Goal: Entertainment & Leisure: Browse casually

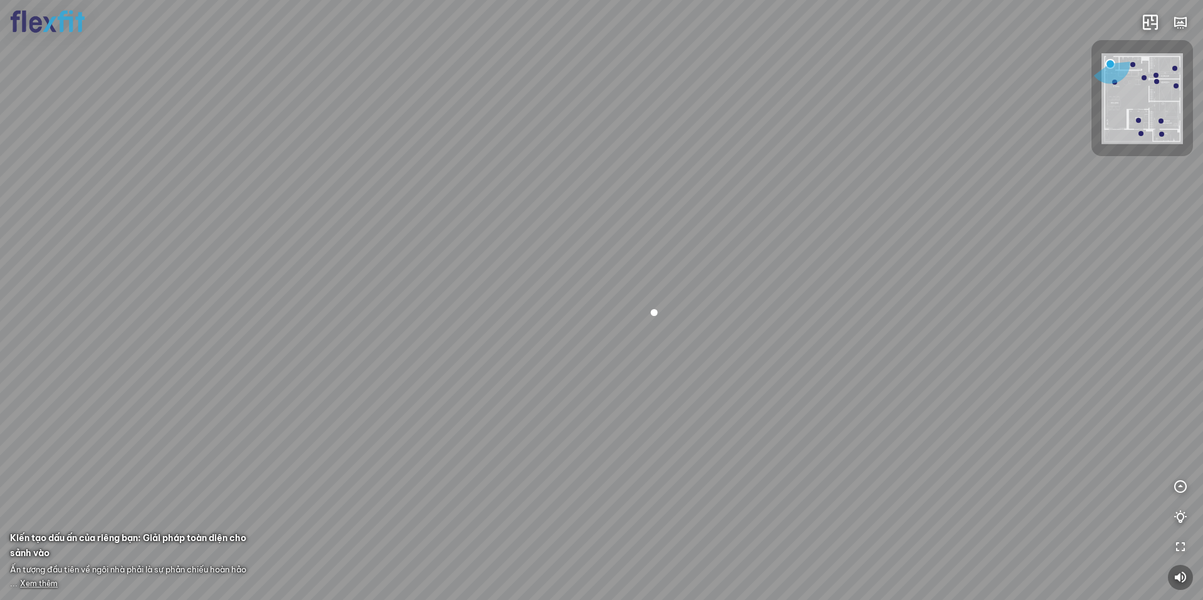
drag, startPoint x: 630, startPoint y: 283, endPoint x: 800, endPoint y: 348, distance: 181.3
drag, startPoint x: 773, startPoint y: 353, endPoint x: 600, endPoint y: 348, distance: 172.4
click at [595, 348] on div at bounding box center [601, 300] width 1203 height 600
drag, startPoint x: 680, startPoint y: 341, endPoint x: 580, endPoint y: 293, distance: 110.7
click at [580, 293] on div at bounding box center [601, 300] width 1203 height 600
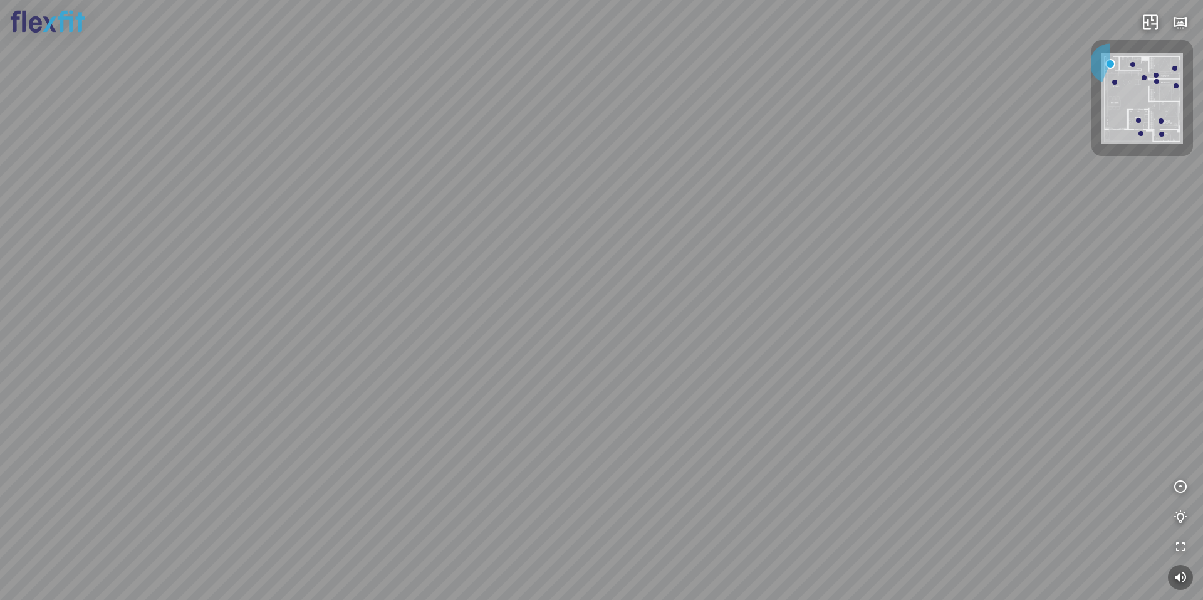
click at [565, 298] on div at bounding box center [601, 300] width 1203 height 600
click at [567, 292] on div at bounding box center [601, 300] width 1203 height 600
drag, startPoint x: 581, startPoint y: 337, endPoint x: 465, endPoint y: 372, distance: 121.1
click at [369, 379] on div "Ban công Bếp Phòng ngủ master Phòng ngủ Phòng ngủ" at bounding box center [601, 300] width 1203 height 600
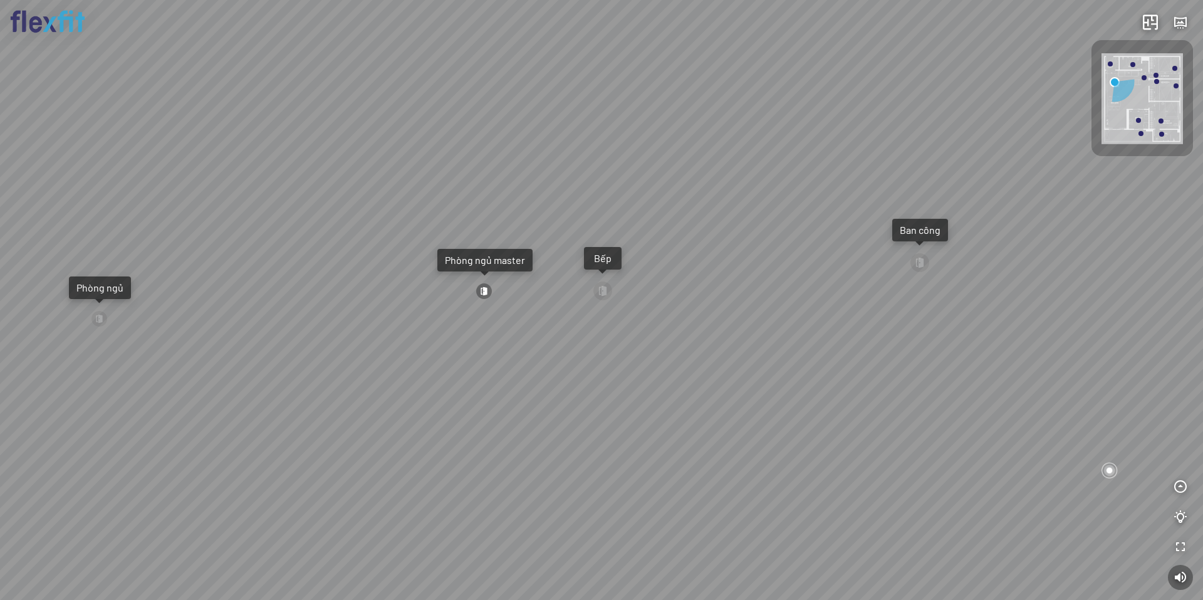
drag, startPoint x: 591, startPoint y: 367, endPoint x: 782, endPoint y: 301, distance: 202.2
click at [757, 306] on div "Ban công Bếp Phòng ngủ master Phòng ngủ Phòng ngủ" at bounding box center [601, 300] width 1203 height 600
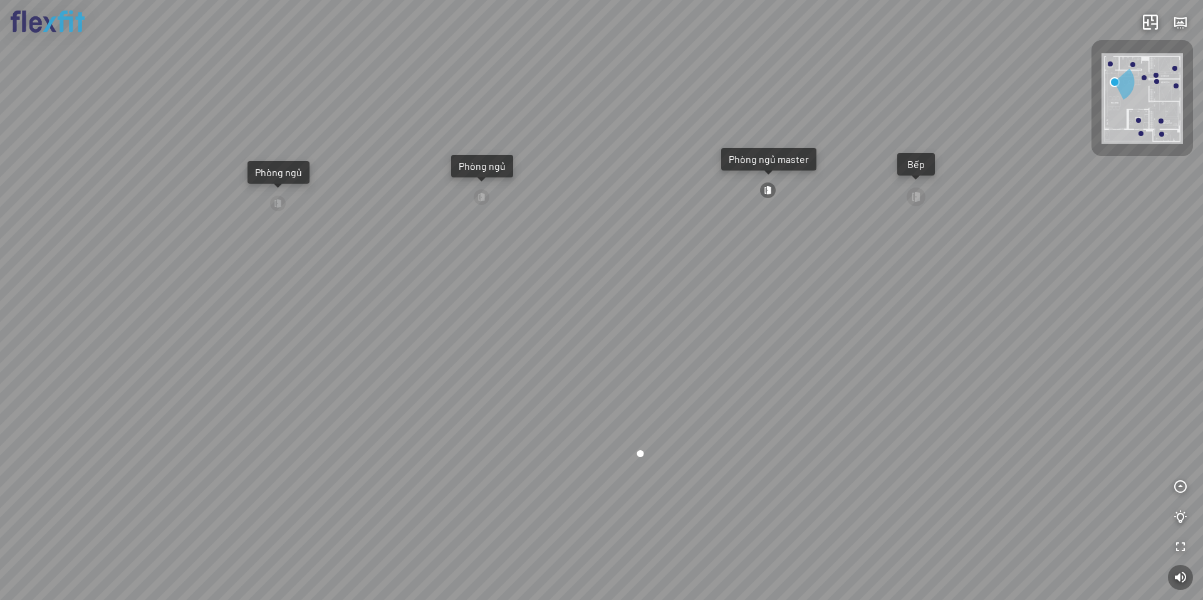
drag, startPoint x: 569, startPoint y: 373, endPoint x: 684, endPoint y: 359, distance: 115.5
click at [666, 357] on div "Ban công Bếp Phòng ngủ master Phòng ngủ Phòng ngủ" at bounding box center [601, 300] width 1203 height 600
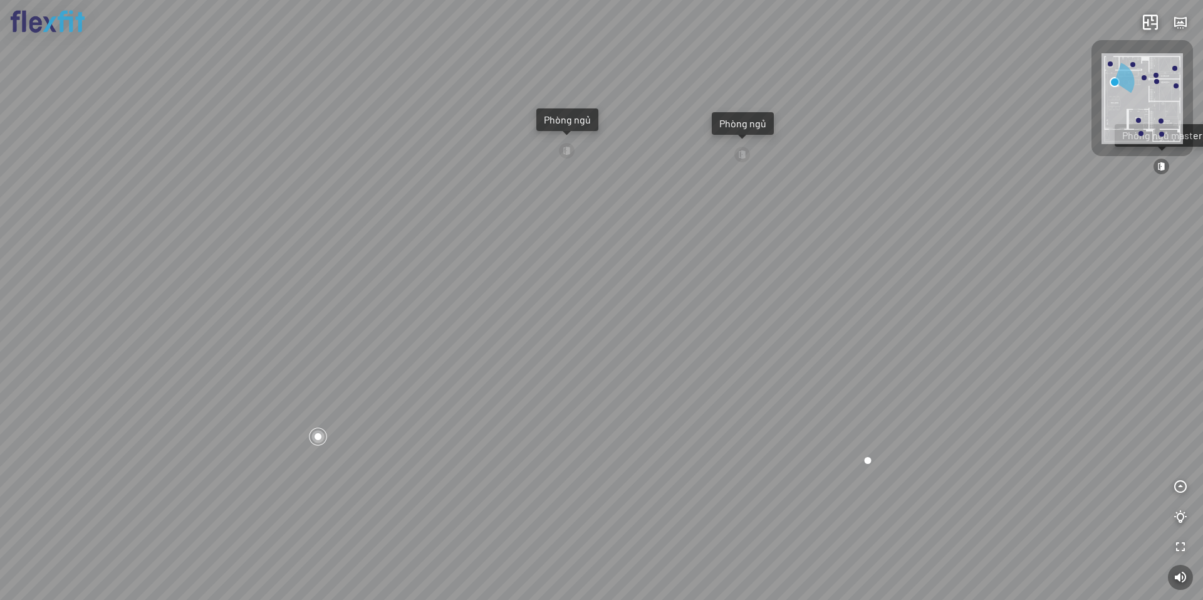
drag, startPoint x: 487, startPoint y: 365, endPoint x: 662, endPoint y: 365, distance: 174.9
click at [660, 353] on div "Ban công Bếp Phòng ngủ master Phòng ngủ Phòng ngủ" at bounding box center [601, 300] width 1203 height 600
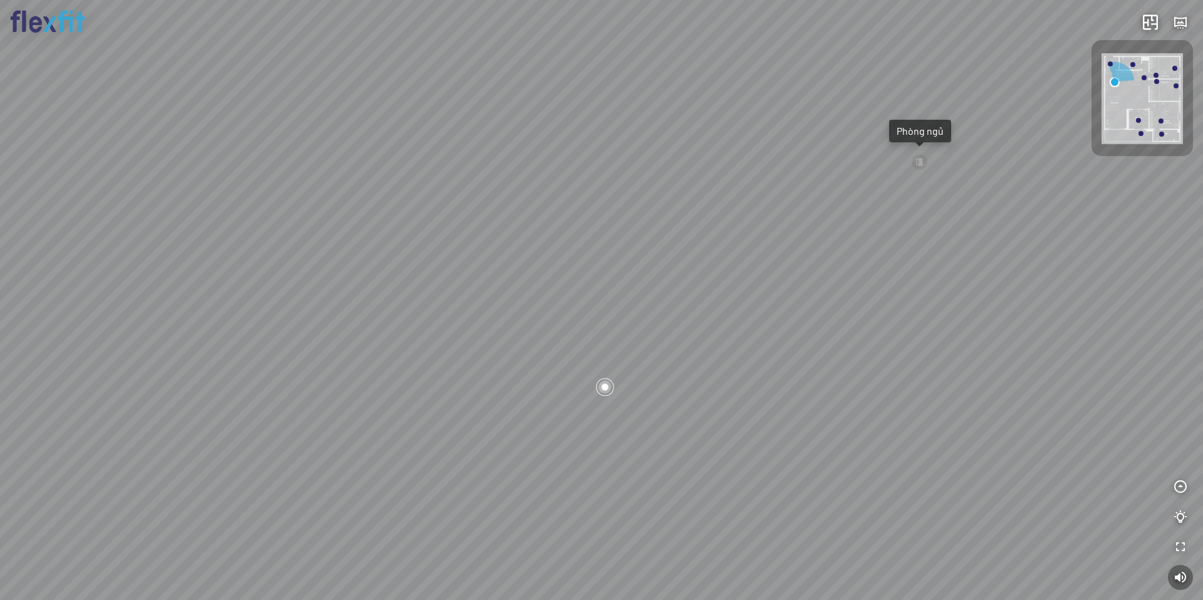
drag, startPoint x: 678, startPoint y: 363, endPoint x: 637, endPoint y: 428, distance: 76.3
click at [644, 421] on div "Ban công Bếp Phòng ngủ master Phòng ngủ Phòng ngủ" at bounding box center [601, 300] width 1203 height 600
drag, startPoint x: 637, startPoint y: 420, endPoint x: 718, endPoint y: 318, distance: 130.2
click at [691, 338] on div "Ban công Bếp Phòng ngủ master Phòng ngủ Phòng ngủ" at bounding box center [601, 300] width 1203 height 600
drag, startPoint x: 651, startPoint y: 324, endPoint x: 706, endPoint y: 436, distance: 124.4
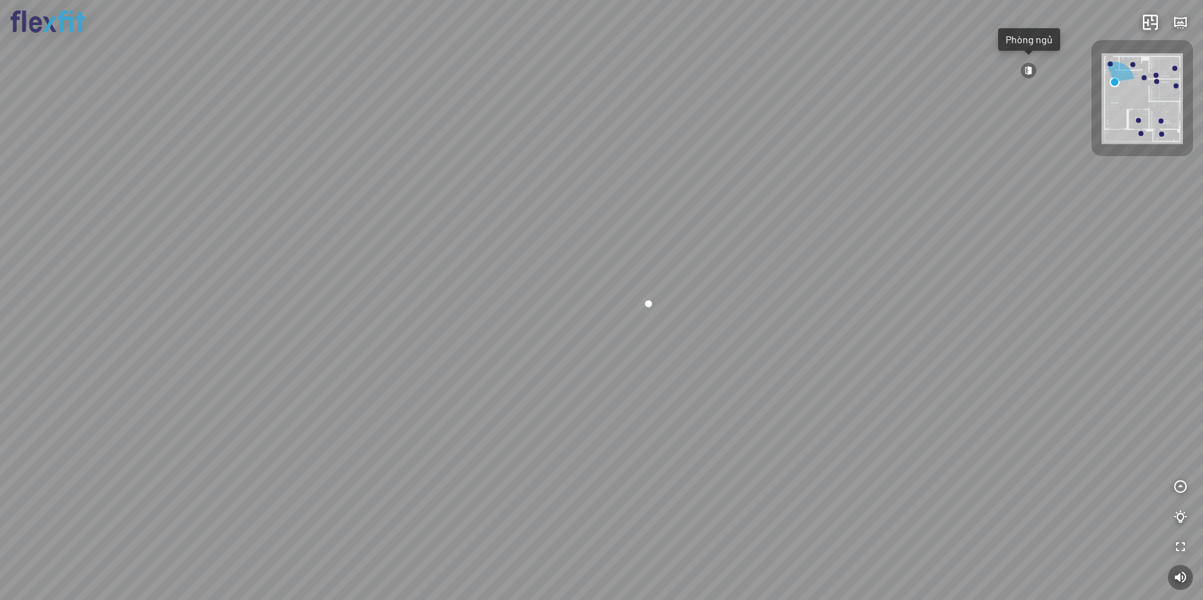
click at [714, 428] on div "Ban công Bếp Phòng ngủ master Phòng ngủ Phòng ngủ" at bounding box center [601, 300] width 1203 height 600
drag, startPoint x: 747, startPoint y: 323, endPoint x: 765, endPoint y: 299, distance: 30.0
click at [757, 307] on div "Ban công Bếp Phòng ngủ master Phòng ngủ Phòng ngủ" at bounding box center [601, 300] width 1203 height 600
drag, startPoint x: 848, startPoint y: 314, endPoint x: 629, endPoint y: 295, distance: 220.2
click at [670, 300] on div "Ban công Bếp Phòng ngủ master Phòng ngủ Phòng ngủ" at bounding box center [601, 300] width 1203 height 600
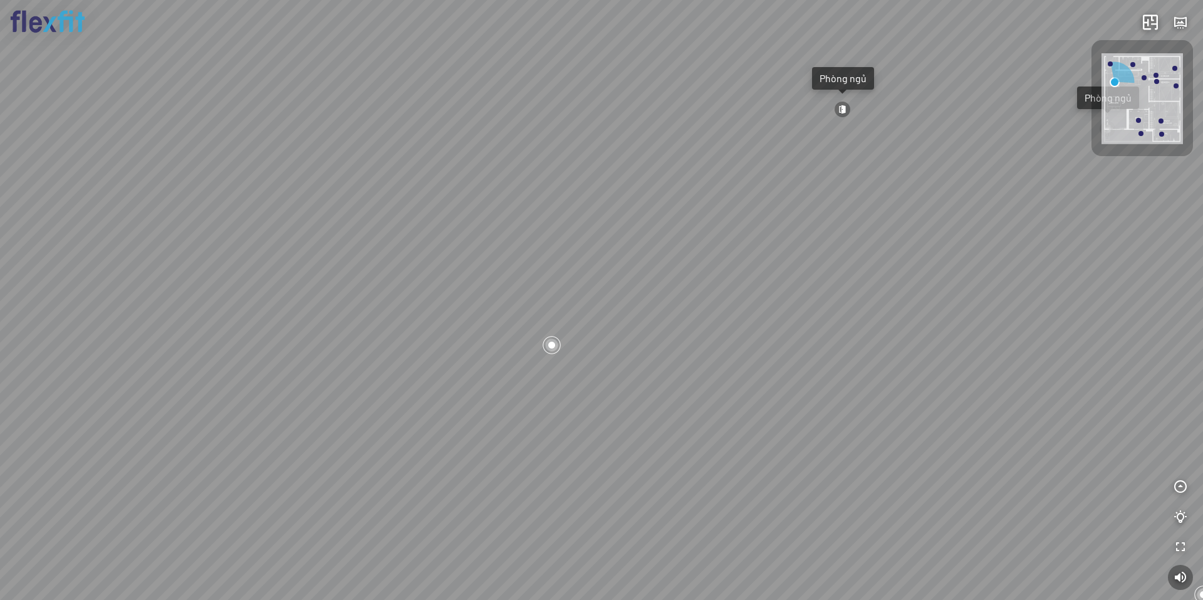
drag, startPoint x: 654, startPoint y: 293, endPoint x: 640, endPoint y: 308, distance: 20.4
click at [644, 304] on div "Ban công Bếp Phòng ngủ master Phòng ngủ Phòng ngủ" at bounding box center [601, 300] width 1203 height 600
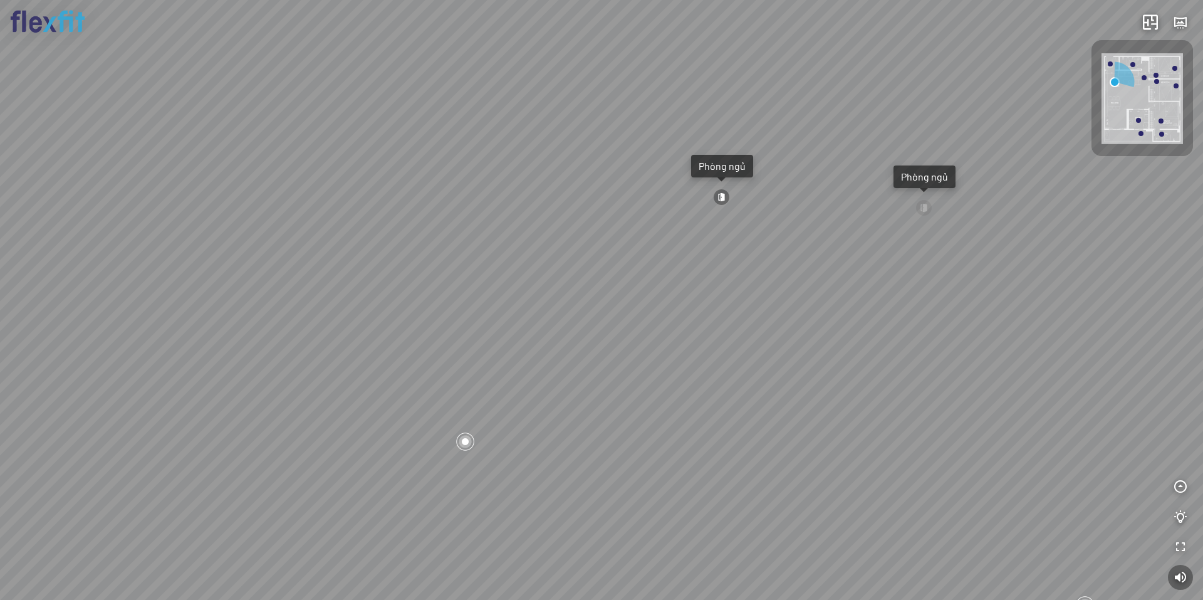
click at [620, 306] on div "Ban công Bếp Phòng ngủ master Phòng ngủ Phòng ngủ" at bounding box center [601, 300] width 1203 height 600
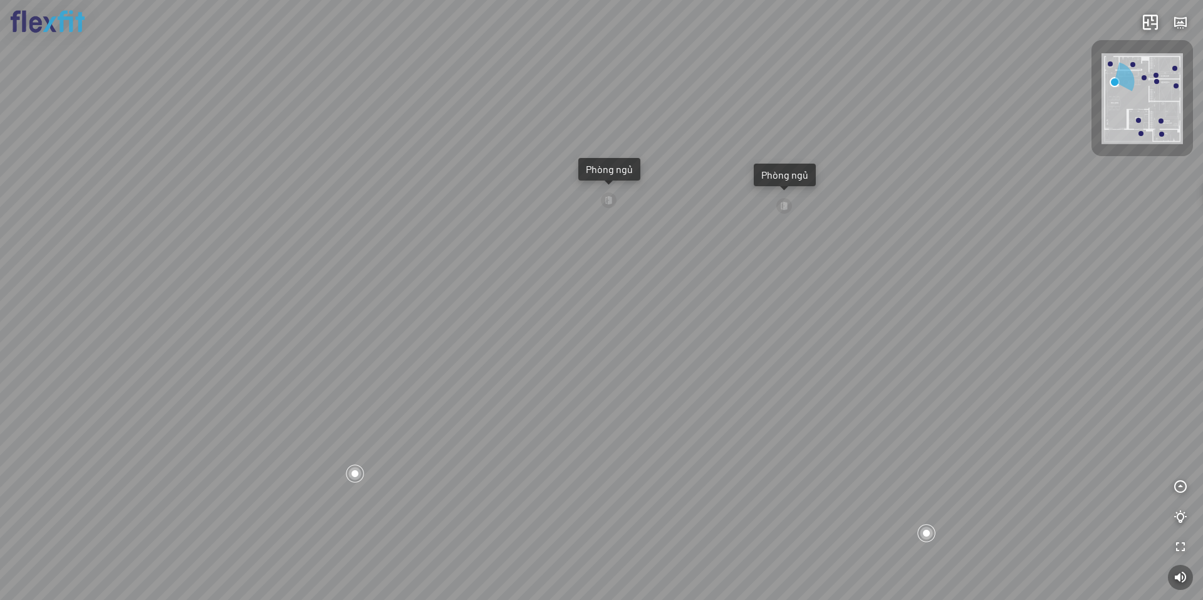
drag, startPoint x: 627, startPoint y: 304, endPoint x: 605, endPoint y: 280, distance: 32.4
click at [609, 283] on div "Ban công Bếp Phòng ngủ master Phòng ngủ Phòng ngủ" at bounding box center [601, 300] width 1203 height 600
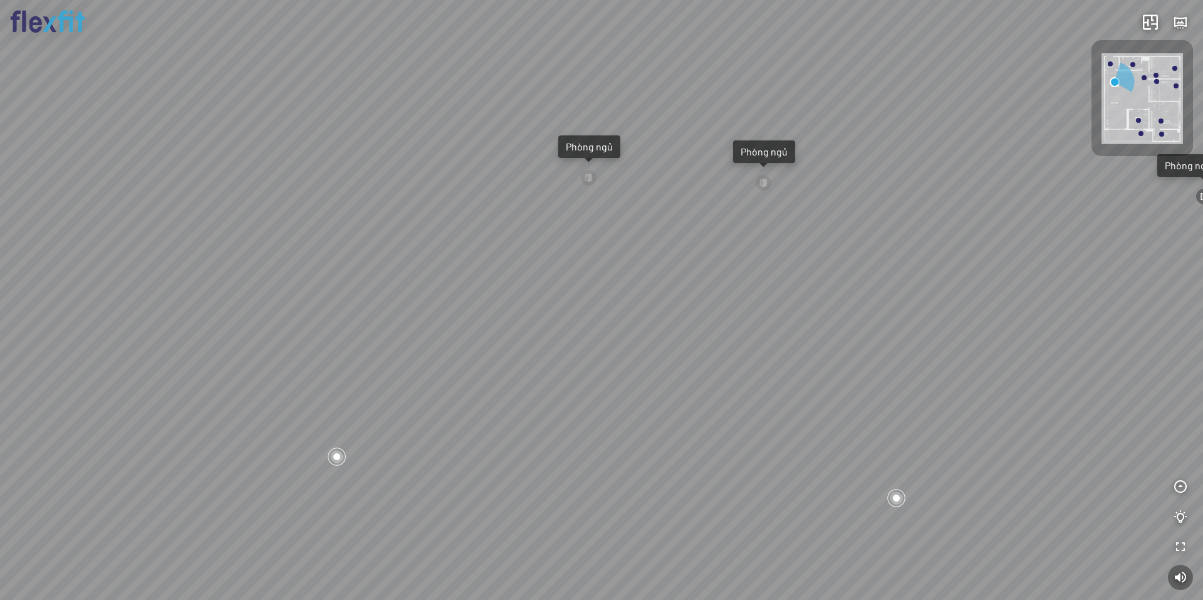
drag, startPoint x: 602, startPoint y: 313, endPoint x: 600, endPoint y: 289, distance: 23.8
click at [600, 285] on div "Ban công Bếp Phòng ngủ master Phòng ngủ Phòng ngủ" at bounding box center [601, 300] width 1203 height 600
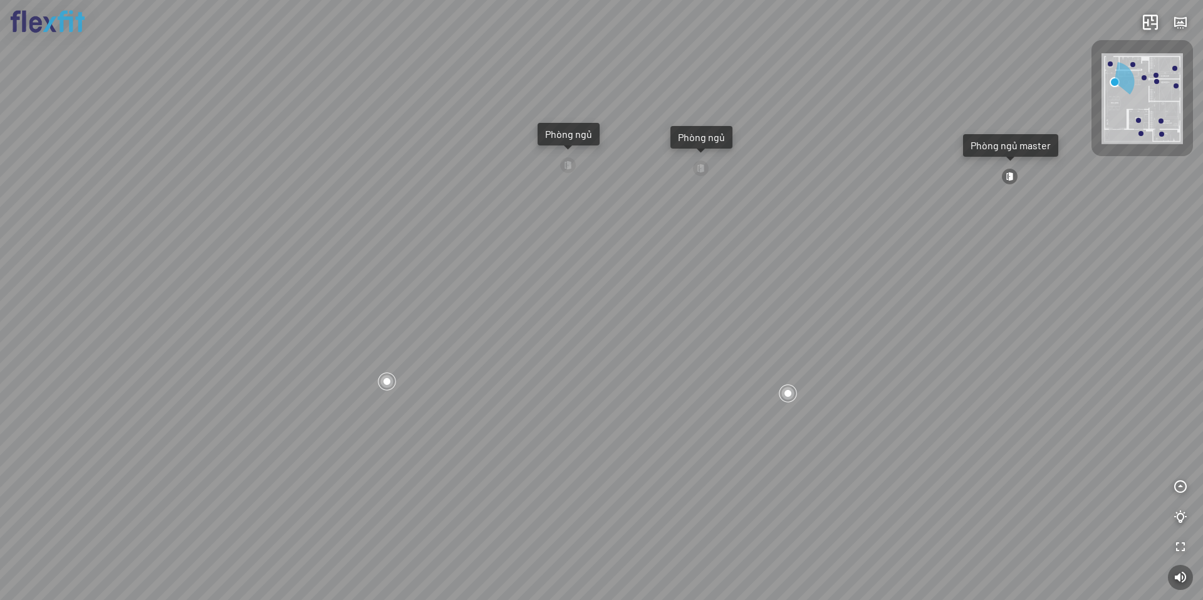
drag, startPoint x: 677, startPoint y: 299, endPoint x: 560, endPoint y: 245, distance: 129.6
click at [561, 245] on div "Ban công Bếp Phòng ngủ master Phòng ngủ Phòng ngủ" at bounding box center [601, 300] width 1203 height 600
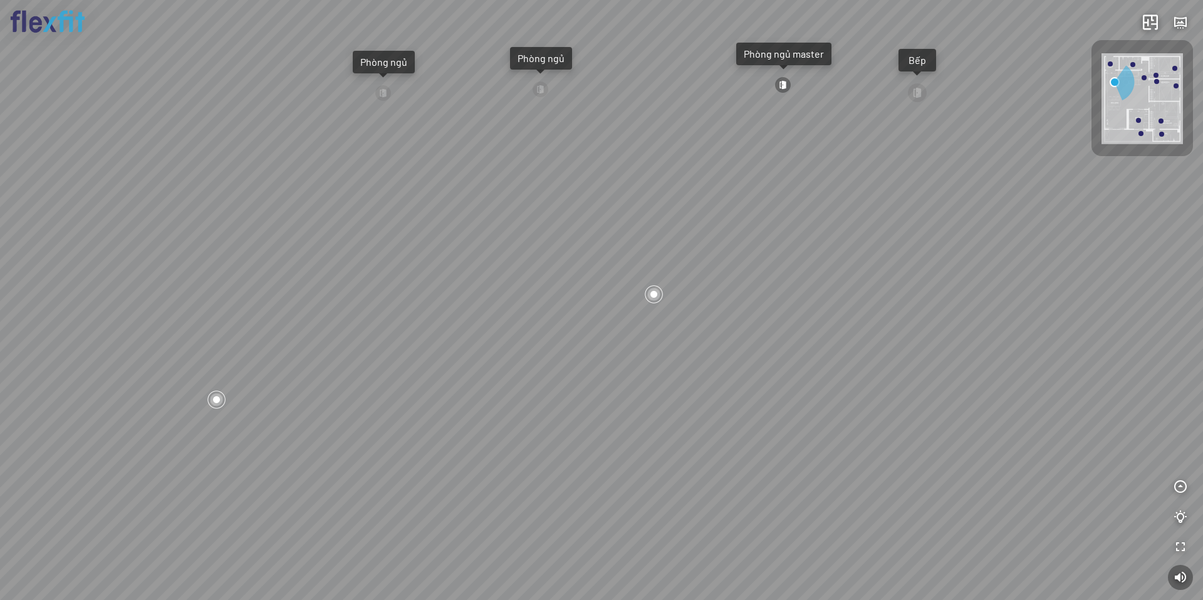
drag, startPoint x: 560, startPoint y: 248, endPoint x: 697, endPoint y: 288, distance: 142.4
click at [656, 279] on div "Ban công Bếp Phòng ngủ master Phòng ngủ Phòng ngủ" at bounding box center [601, 300] width 1203 height 600
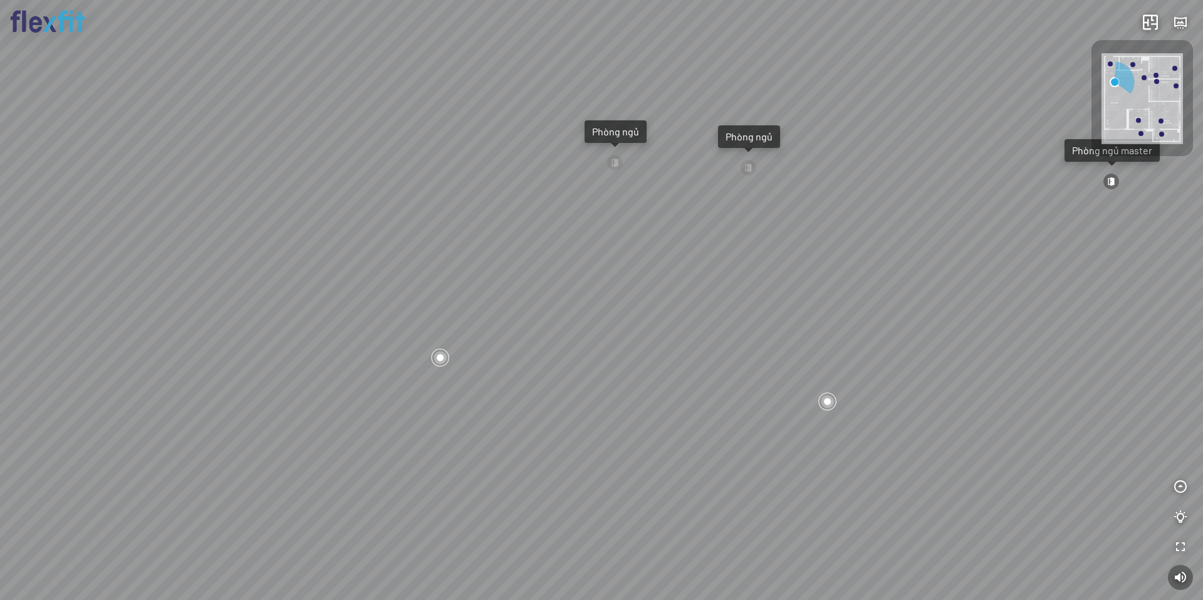
click at [654, 319] on div "Ban công Bếp Phòng ngủ master Phòng ngủ Phòng ngủ" at bounding box center [601, 300] width 1203 height 600
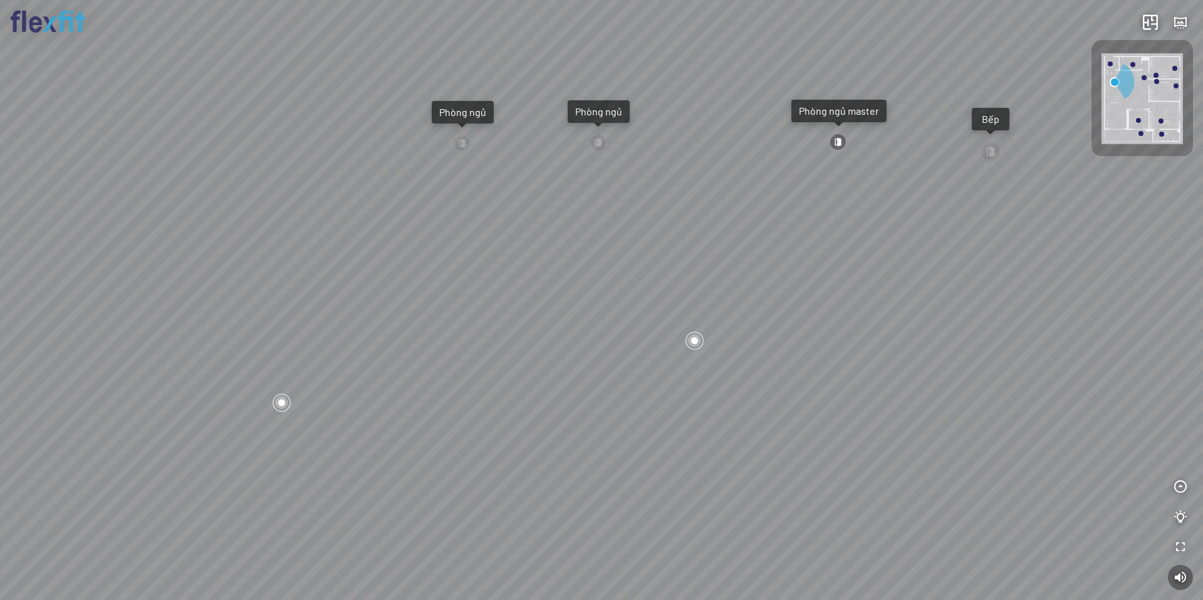
drag, startPoint x: 601, startPoint y: 309, endPoint x: 717, endPoint y: 337, distance: 119.3
click at [679, 328] on div "Ban công Bếp Phòng ngủ master Phòng ngủ Phòng ngủ" at bounding box center [601, 300] width 1203 height 600
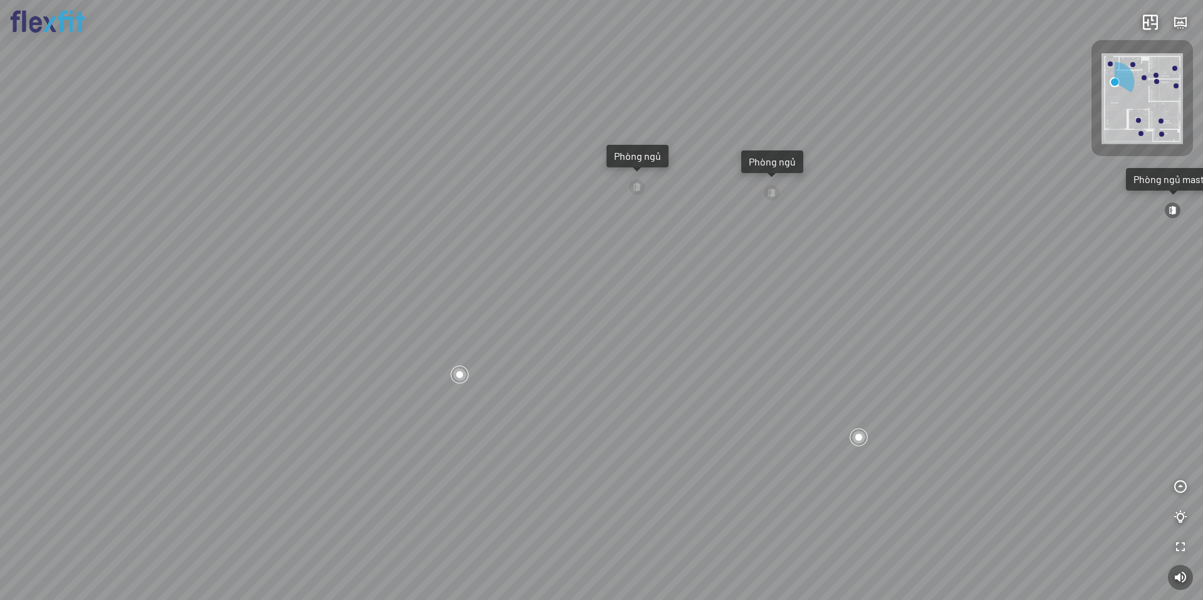
drag, startPoint x: 687, startPoint y: 345, endPoint x: 797, endPoint y: 357, distance: 110.3
click at [790, 355] on div "Ban công Bếp Phòng ngủ master Phòng ngủ Phòng ngủ" at bounding box center [601, 300] width 1203 height 600
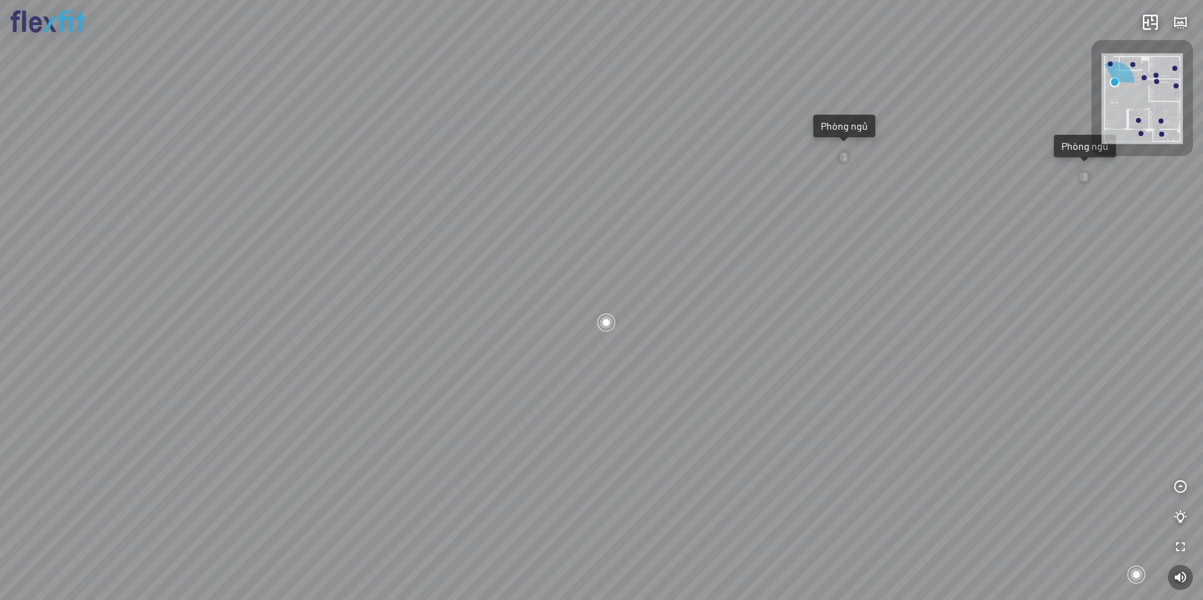
drag, startPoint x: 840, startPoint y: 375, endPoint x: 781, endPoint y: 305, distance: 92.5
click at [791, 313] on div "Ban công Bếp Phòng ngủ master Phòng ngủ Phòng ngủ" at bounding box center [601, 300] width 1203 height 600
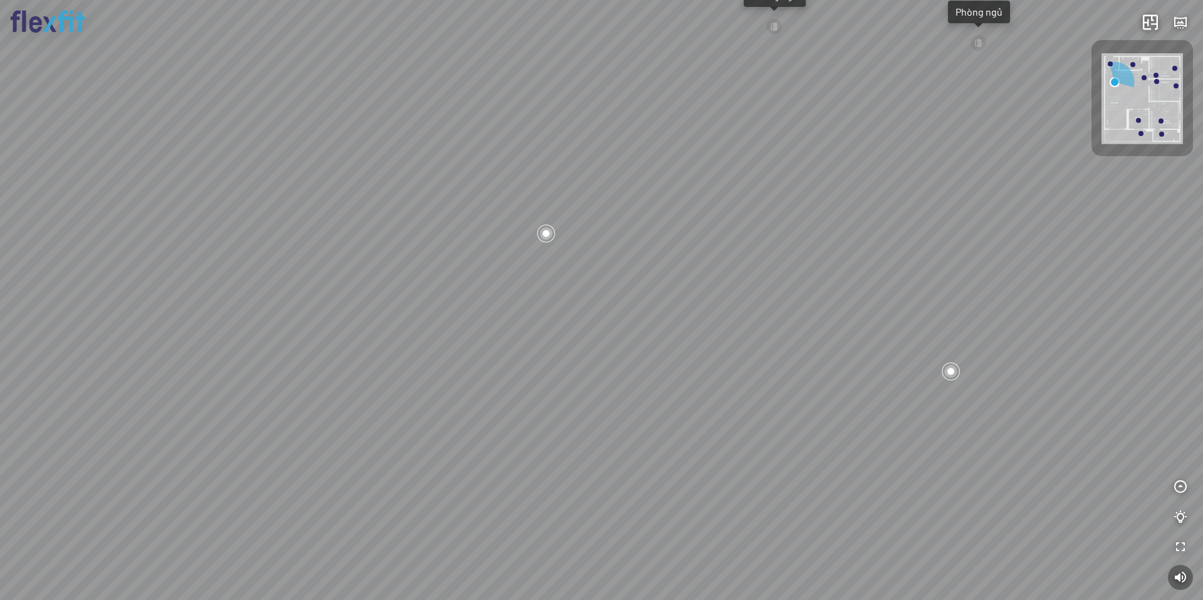
drag, startPoint x: 865, startPoint y: 347, endPoint x: 864, endPoint y: 340, distance: 6.3
click at [850, 348] on div "Ban công Bếp Phòng ngủ master Phòng ngủ Phòng ngủ" at bounding box center [601, 300] width 1203 height 600
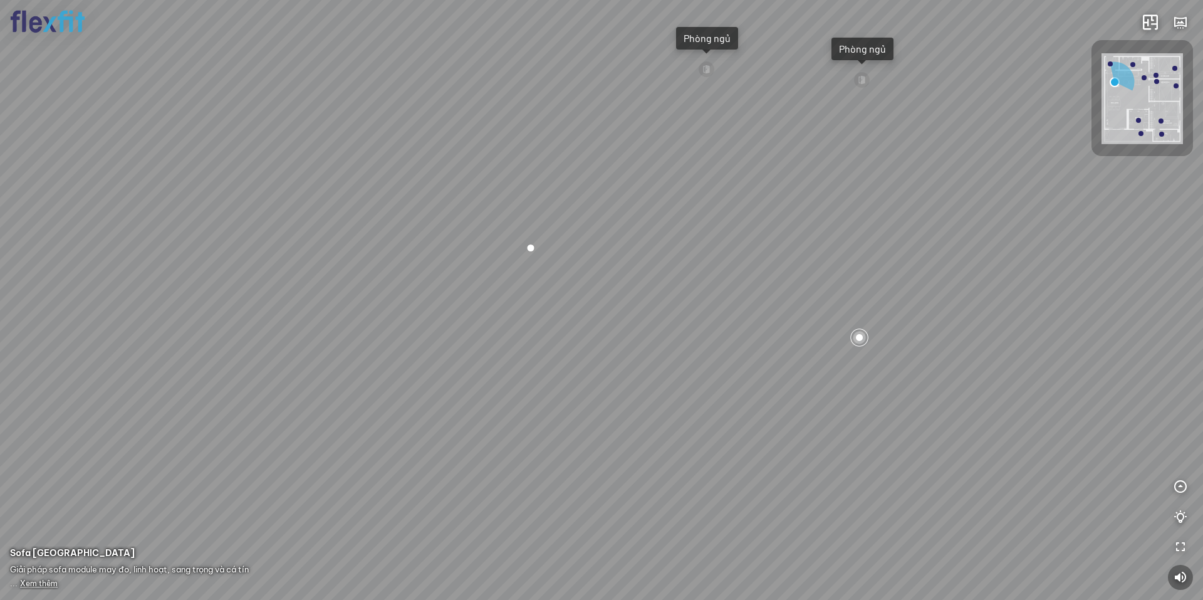
drag, startPoint x: 644, startPoint y: 255, endPoint x: 572, endPoint y: 285, distance: 78.1
click at [575, 284] on div "Ban công Bếp Phòng ngủ master Phòng ngủ Phòng ngủ" at bounding box center [601, 300] width 1203 height 600
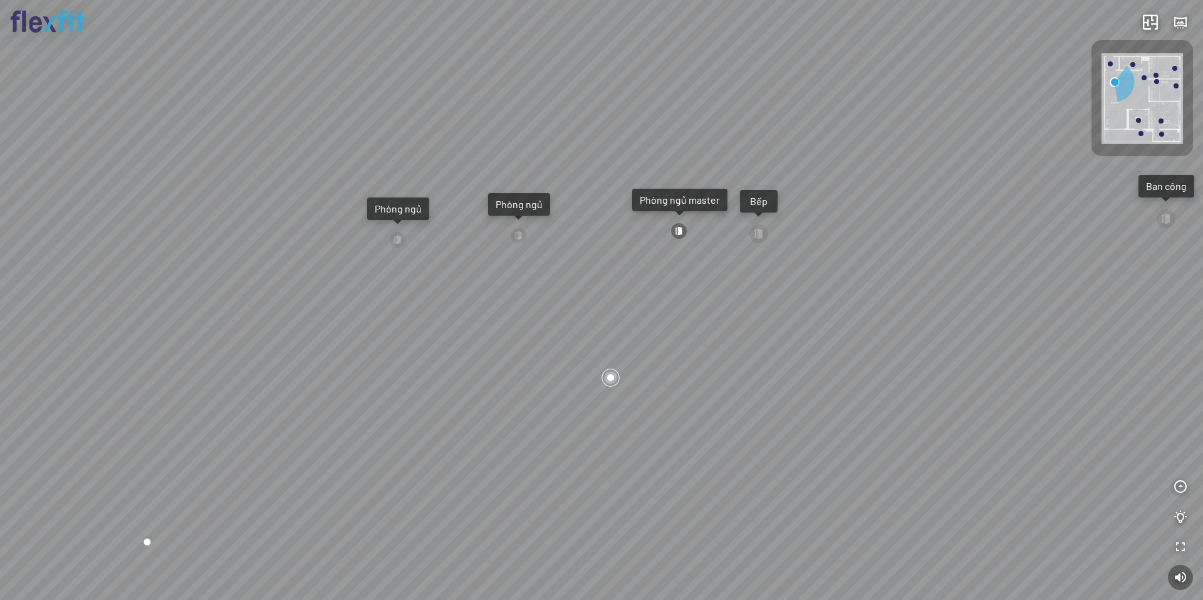
drag, startPoint x: 593, startPoint y: 247, endPoint x: 340, endPoint y: 251, distance: 252.6
click at [380, 249] on div "Ban công Bếp Phòng ngủ master Phòng ngủ Phòng ngủ" at bounding box center [601, 300] width 1203 height 600
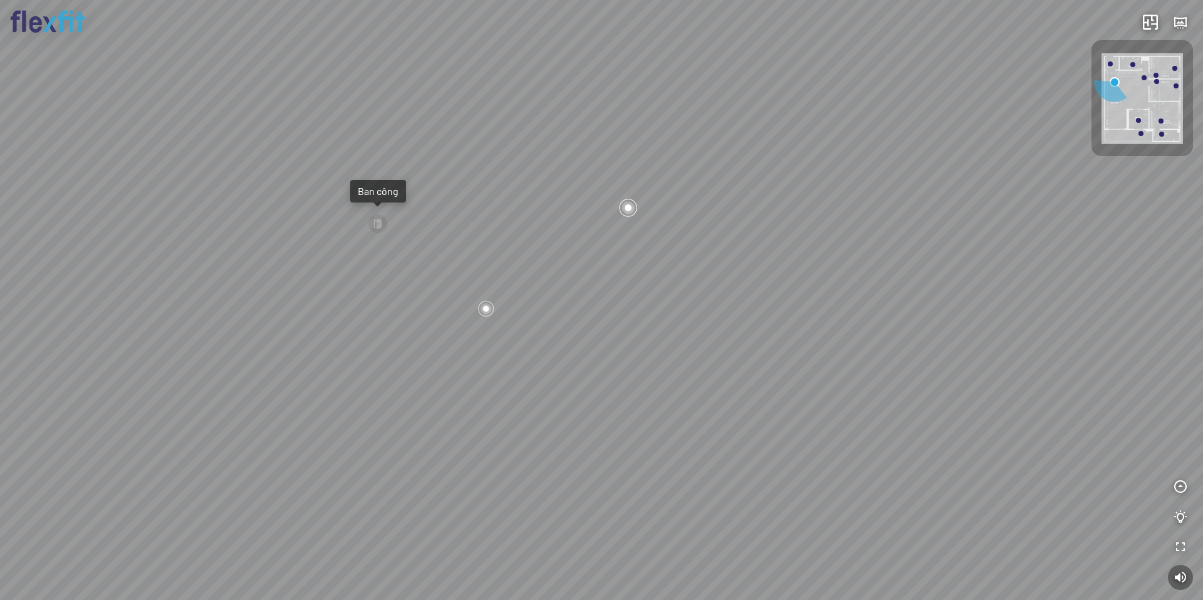
drag, startPoint x: 588, startPoint y: 283, endPoint x: 729, endPoint y: 249, distance: 145.0
click at [716, 252] on div "Ban công Bếp Phòng ngủ master Phòng ngủ Phòng ngủ" at bounding box center [601, 300] width 1203 height 600
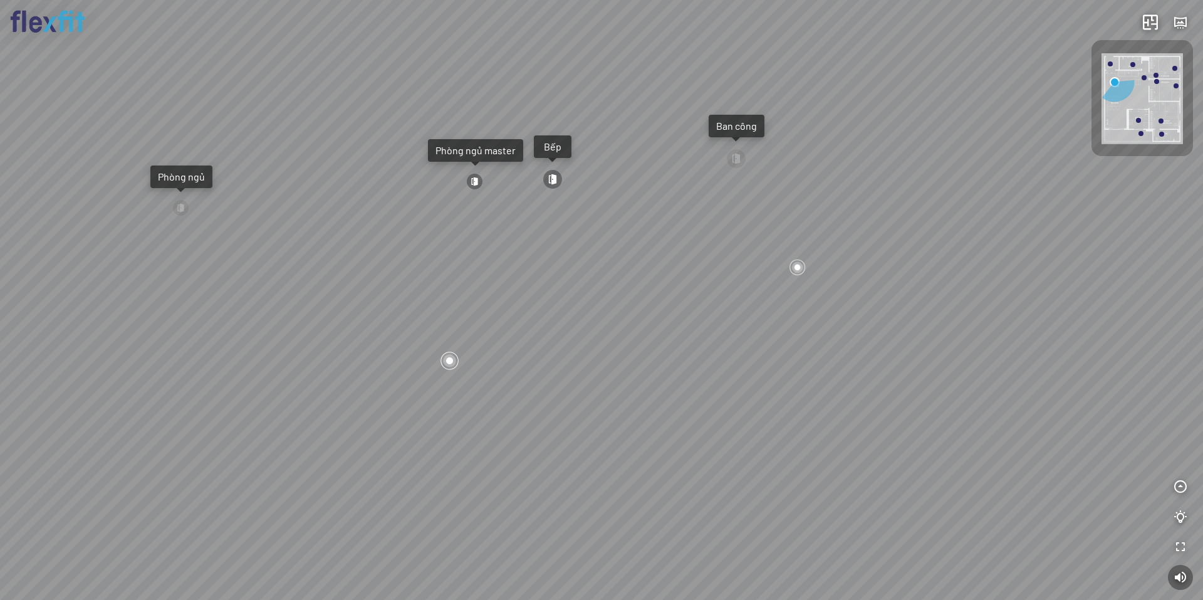
drag, startPoint x: 558, startPoint y: 266, endPoint x: 674, endPoint y: 266, distance: 115.3
click at [664, 266] on div "Ban công Bếp Phòng ngủ master Phòng ngủ Phòng ngủ" at bounding box center [601, 300] width 1203 height 600
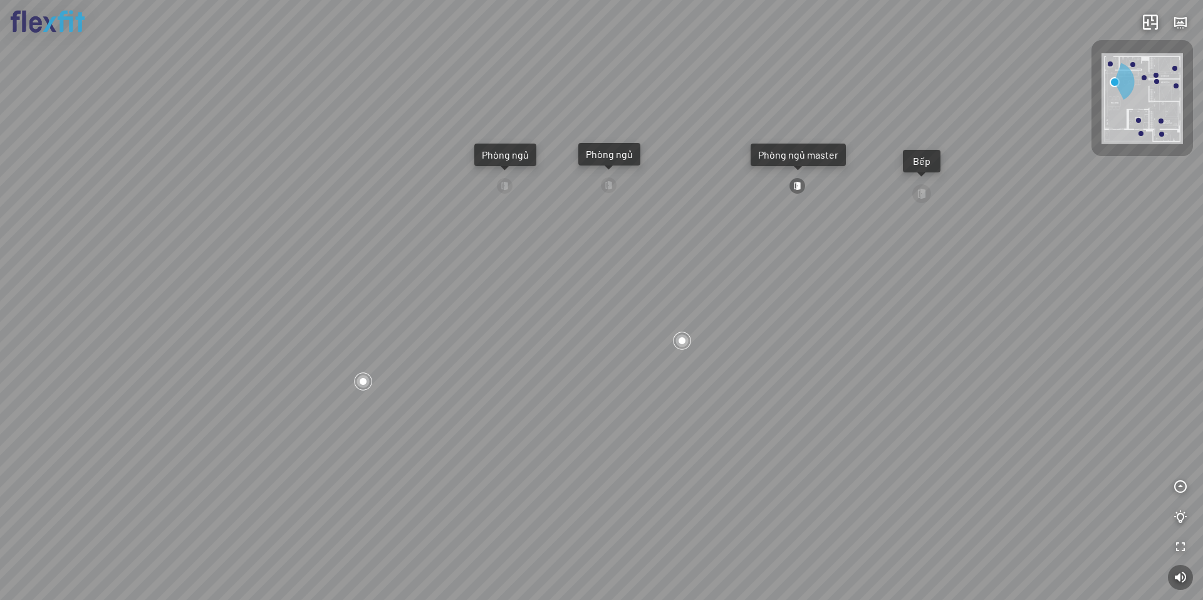
drag, startPoint x: 545, startPoint y: 265, endPoint x: 564, endPoint y: 331, distance: 68.6
click at [564, 331] on div "Ban công Bếp Phòng ngủ master Phòng ngủ Phòng ngủ" at bounding box center [601, 300] width 1203 height 600
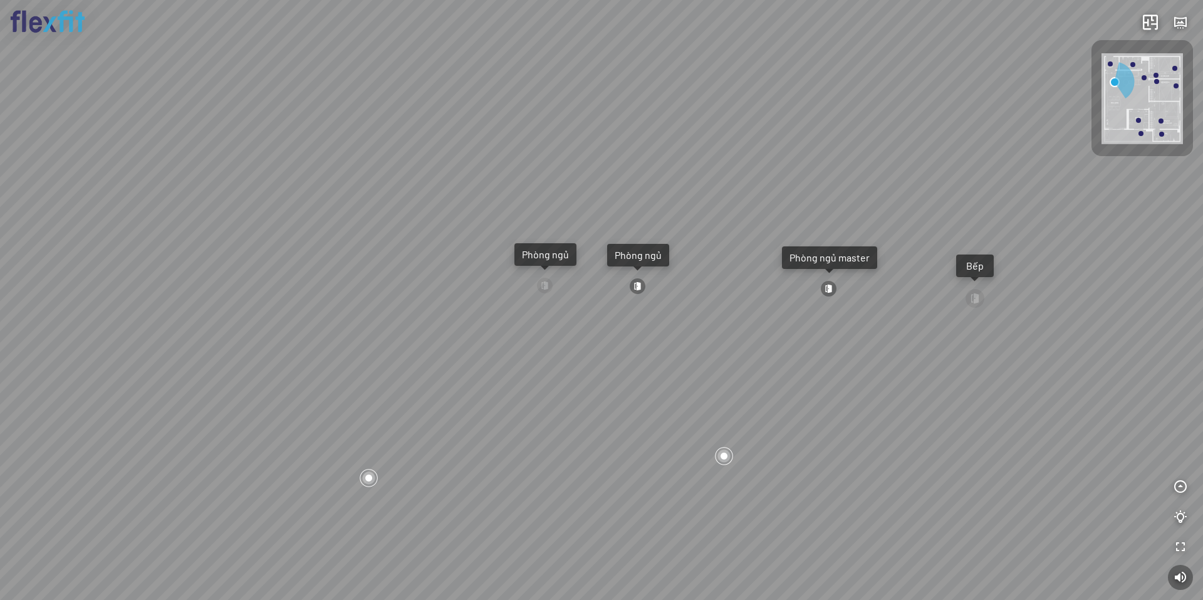
drag, startPoint x: 753, startPoint y: 348, endPoint x: 802, endPoint y: 347, distance: 48.3
click at [776, 347] on div "Ban công Bếp Phòng ngủ master Phòng ngủ Phòng ngủ" at bounding box center [601, 300] width 1203 height 600
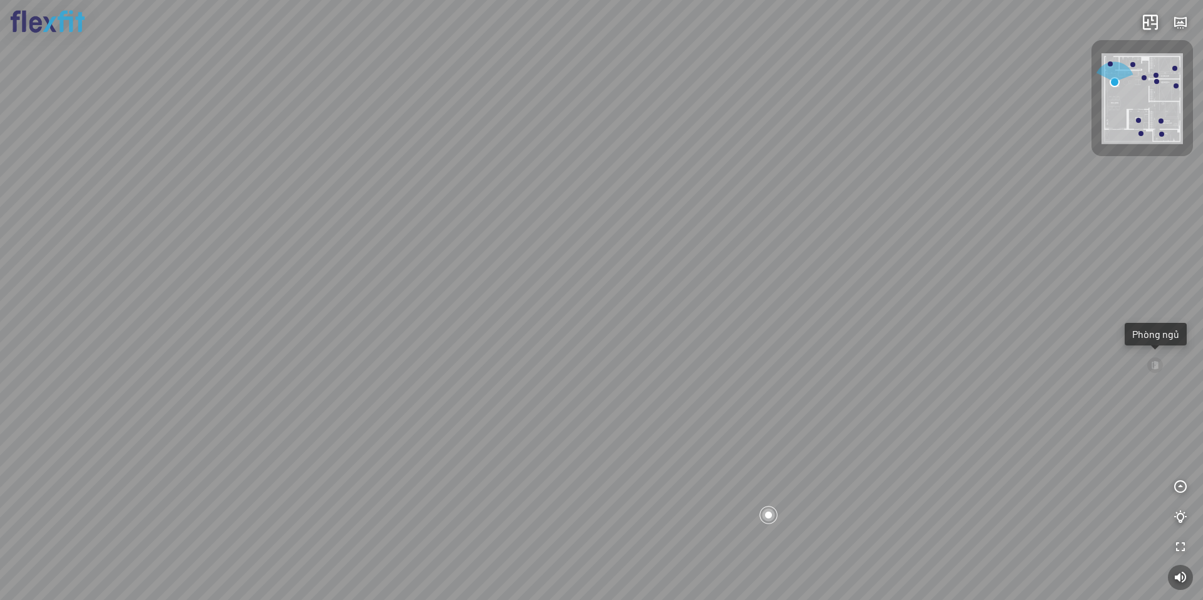
drag, startPoint x: 690, startPoint y: 294, endPoint x: 589, endPoint y: 360, distance: 120.5
click at [614, 364] on div "Ban công Bếp Phòng ngủ master Phòng ngủ Phòng ngủ" at bounding box center [601, 300] width 1203 height 600
drag, startPoint x: 589, startPoint y: 360, endPoint x: 338, endPoint y: 298, distance: 258.9
click at [374, 308] on div "Ban công Bếp Phòng ngủ master Phòng ngủ Phòng ngủ" at bounding box center [601, 300] width 1203 height 600
drag, startPoint x: 590, startPoint y: 288, endPoint x: 758, endPoint y: 314, distance: 169.3
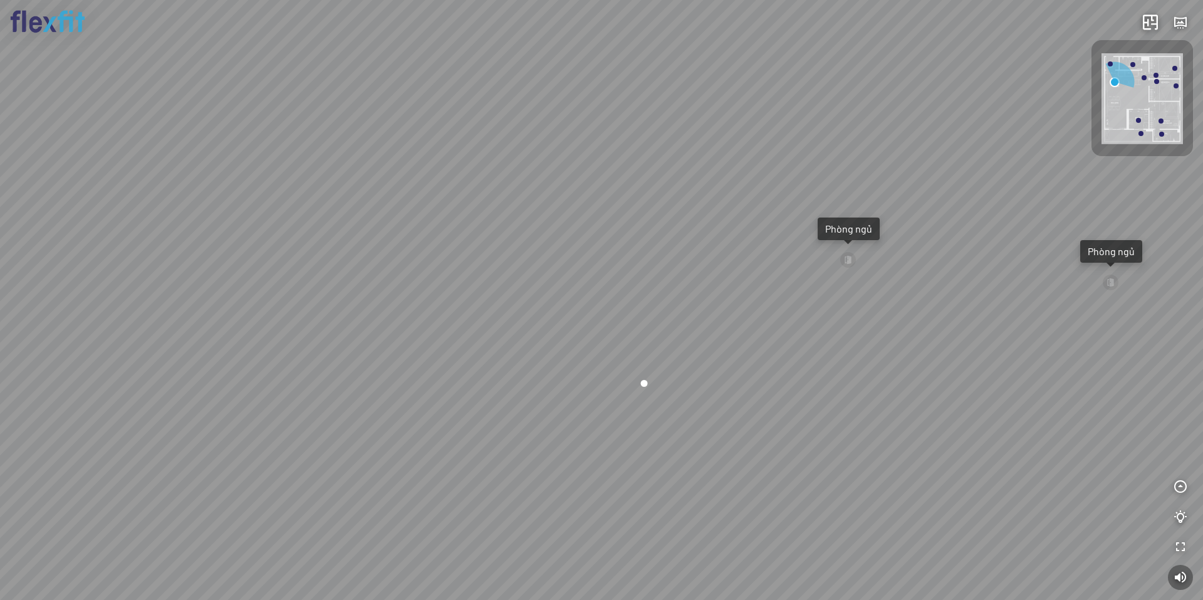
click at [713, 283] on div "Ban công Bếp Phòng ngủ master Phòng ngủ Phòng ngủ" at bounding box center [601, 300] width 1203 height 600
drag, startPoint x: 808, startPoint y: 337, endPoint x: 864, endPoint y: 355, distance: 58.9
click at [866, 356] on div "Ban công Bếp Phòng ngủ master Phòng ngủ Phòng ngủ" at bounding box center [601, 300] width 1203 height 600
click at [692, 315] on div "Ban công Bếp Phòng ngủ master Phòng ngủ Phòng ngủ" at bounding box center [601, 300] width 1203 height 600
drag, startPoint x: 860, startPoint y: 240, endPoint x: 679, endPoint y: 234, distance: 181.2
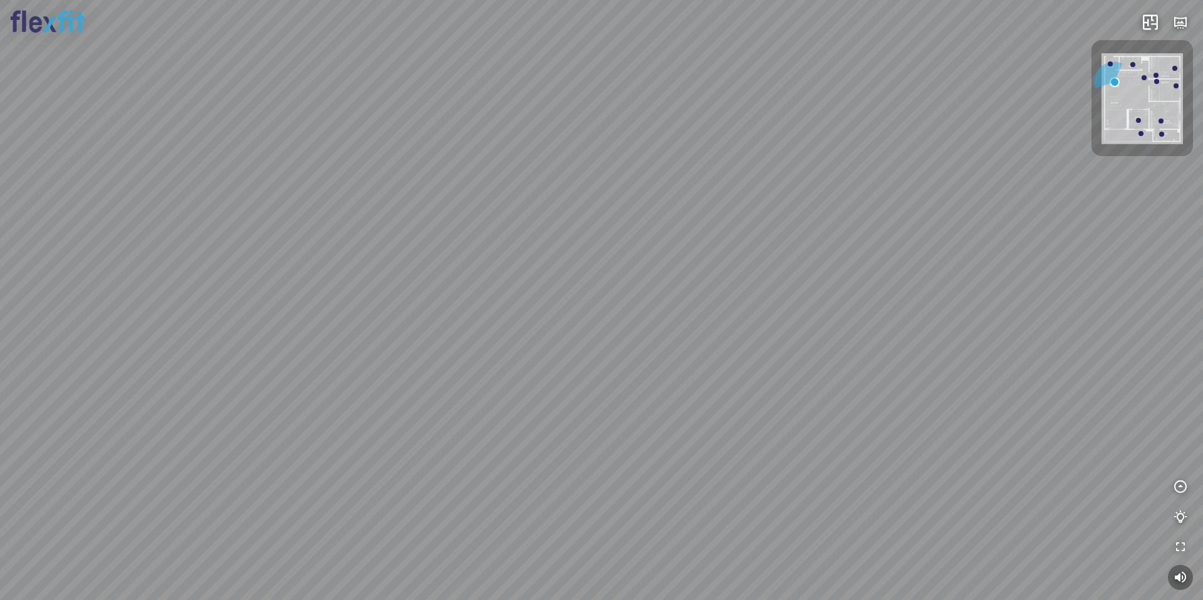
click at [710, 233] on div "Ban công Bếp Phòng ngủ master Phòng ngủ Phòng ngủ" at bounding box center [601, 300] width 1203 height 600
drag, startPoint x: 624, startPoint y: 180, endPoint x: 630, endPoint y: 231, distance: 50.5
click at [630, 231] on div "Ban công Bếp Phòng ngủ master Phòng ngủ Phòng ngủ" at bounding box center [601, 300] width 1203 height 600
drag, startPoint x: 722, startPoint y: 271, endPoint x: 711, endPoint y: 254, distance: 20.3
click at [711, 254] on div "Ban công Bếp Phòng ngủ master Phòng ngủ Phòng ngủ" at bounding box center [601, 300] width 1203 height 600
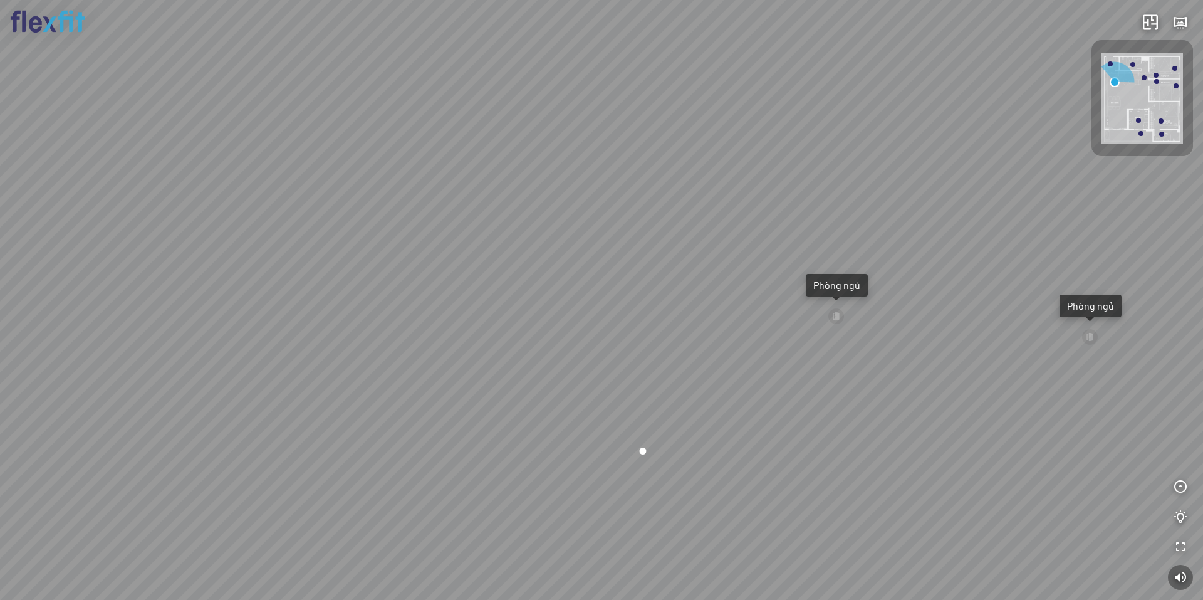
drag, startPoint x: 711, startPoint y: 254, endPoint x: 698, endPoint y: 239, distance: 20.1
click at [699, 239] on div "Ban công Bếp Phòng ngủ master Phòng ngủ Phòng ngủ" at bounding box center [601, 300] width 1203 height 600
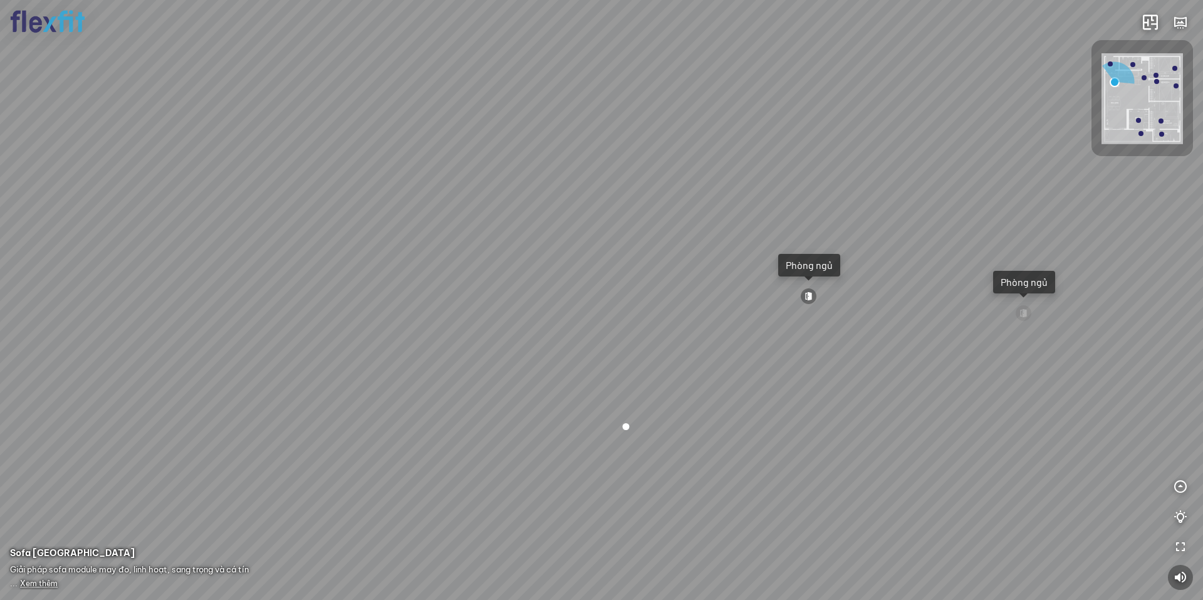
drag, startPoint x: 621, startPoint y: 366, endPoint x: 570, endPoint y: 371, distance: 51.0
click at [593, 367] on div "Ban công Bếp Phòng ngủ master Phòng ngủ Phòng ngủ" at bounding box center [601, 300] width 1203 height 600
click at [632, 329] on div "Ban công Bếp Phòng ngủ master Phòng ngủ Phòng ngủ" at bounding box center [601, 300] width 1203 height 600
click at [718, 351] on div "Ban công Bếp Phòng ngủ master Phòng ngủ Phòng ngủ" at bounding box center [601, 300] width 1203 height 600
drag, startPoint x: 600, startPoint y: 316, endPoint x: 817, endPoint y: 303, distance: 217.2
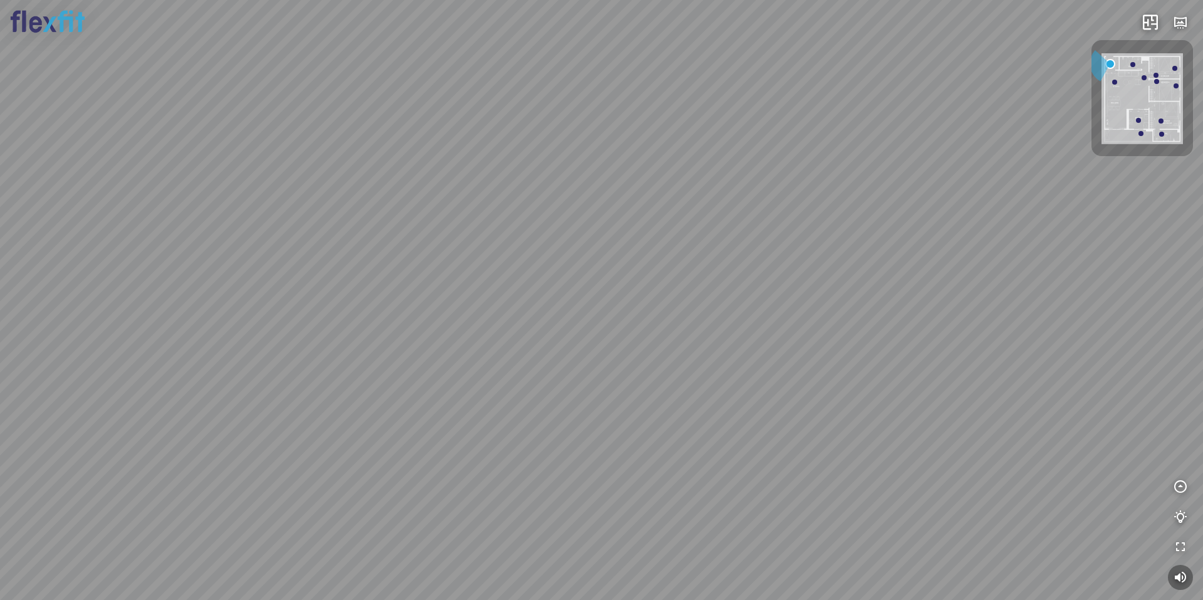
click at [803, 303] on div at bounding box center [601, 300] width 1203 height 600
drag, startPoint x: 640, startPoint y: 301, endPoint x: 719, endPoint y: 310, distance: 78.9
click at [687, 306] on div at bounding box center [601, 300] width 1203 height 600
drag, startPoint x: 711, startPoint y: 323, endPoint x: 624, endPoint y: 325, distance: 87.1
click at [619, 323] on div at bounding box center [601, 300] width 1203 height 600
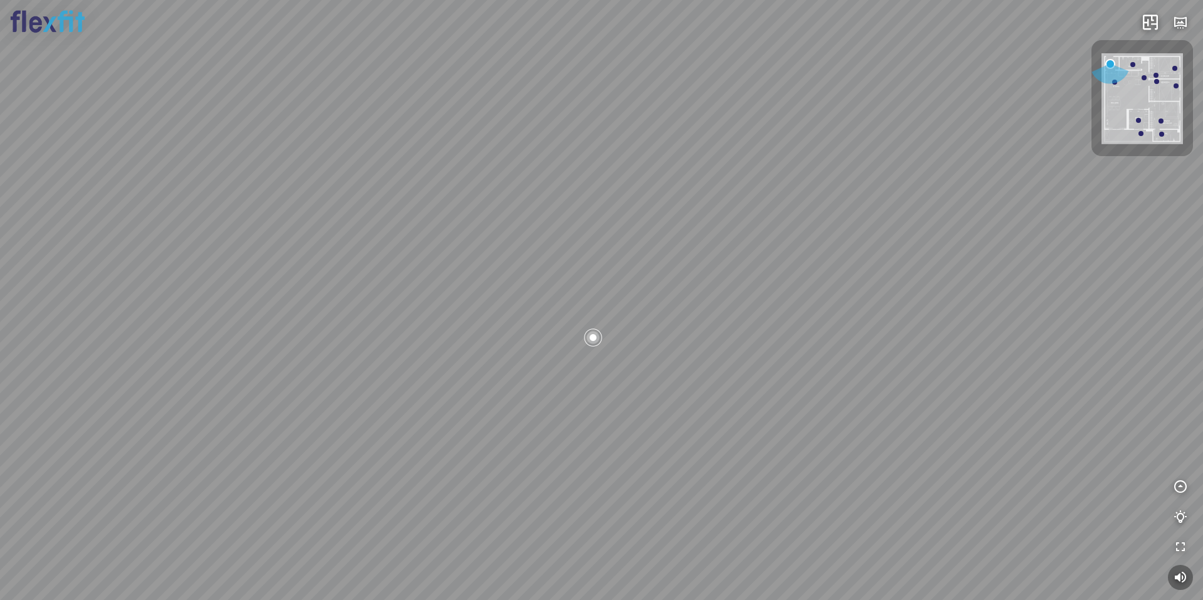
drag, startPoint x: 614, startPoint y: 325, endPoint x: 711, endPoint y: 332, distance: 98.0
click at [711, 332] on div at bounding box center [601, 300] width 1203 height 600
